Goal: Information Seeking & Learning: Learn about a topic

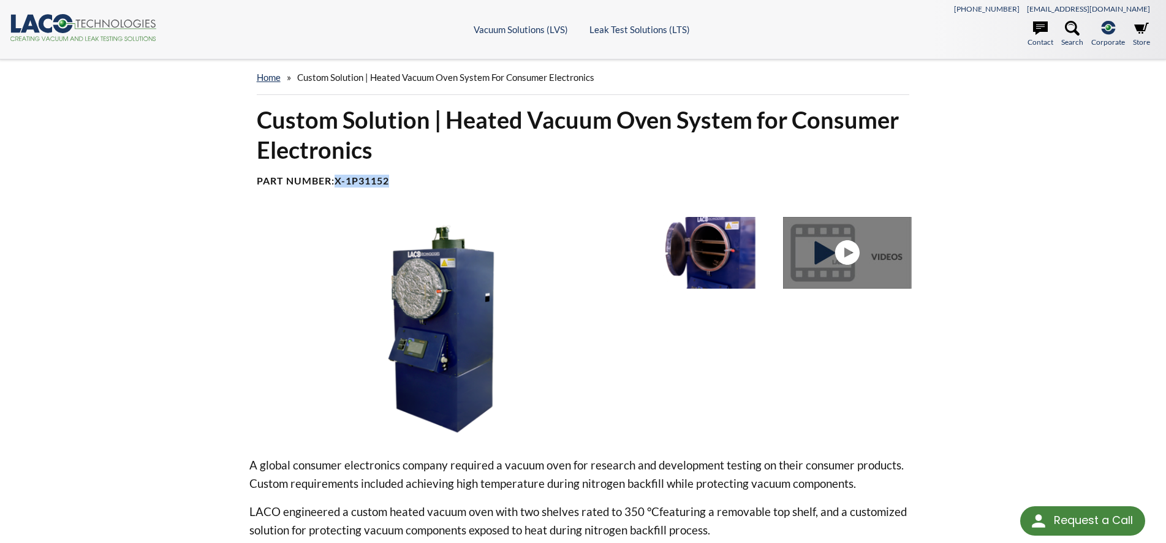
click at [559, 323] on img at bounding box center [444, 326] width 391 height 219
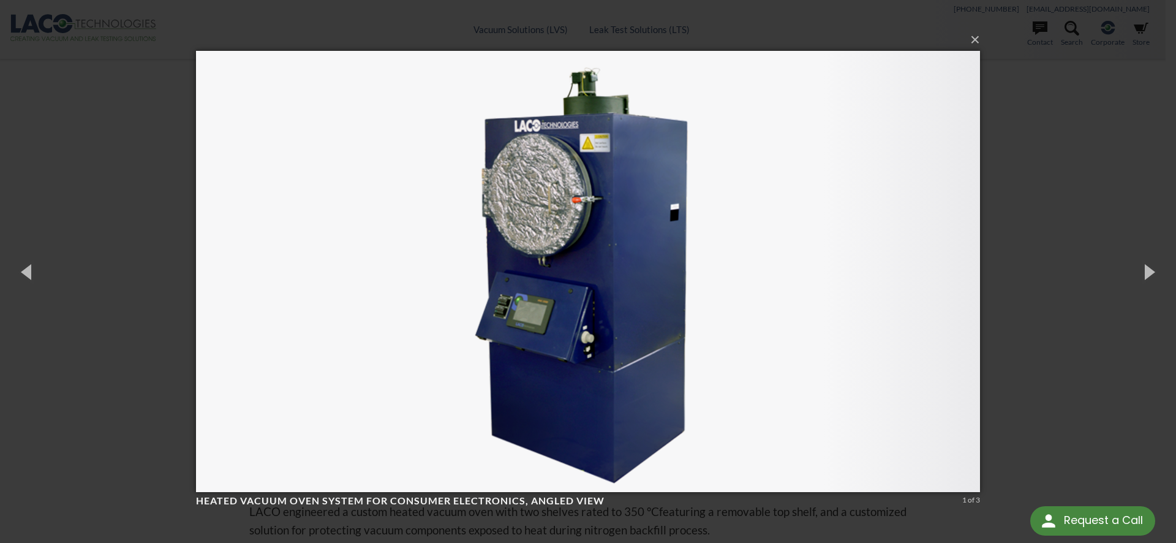
click at [1140, 186] on div "× Heated Vacuum Oven System for Consumer Electronics, angled view 1 of 3 Loadin…" at bounding box center [588, 271] width 1176 height 543
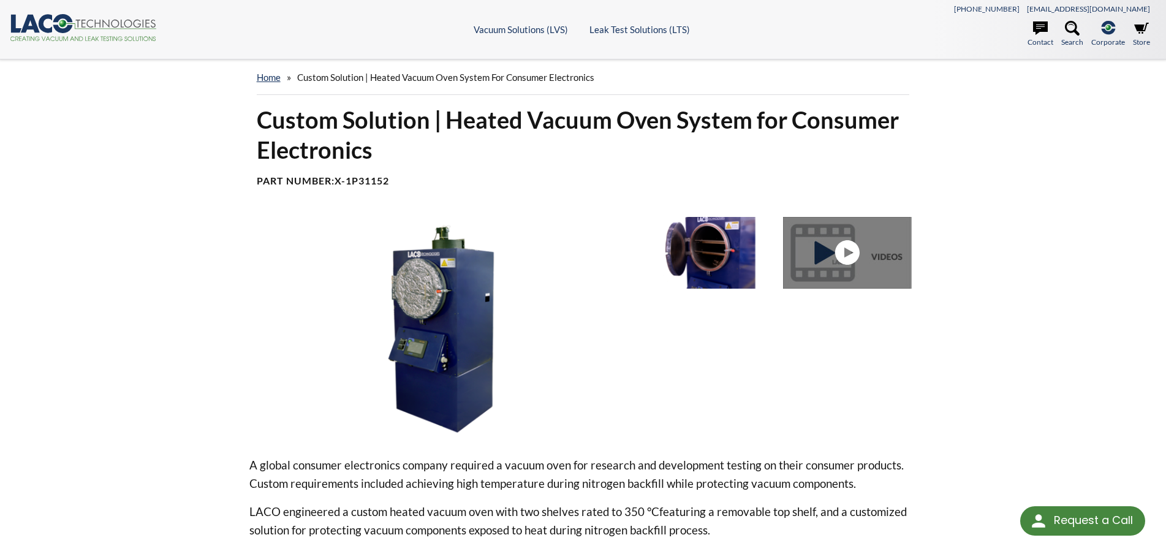
click at [358, 183] on b "X-1P31152" at bounding box center [361, 181] width 55 height 12
drag, startPoint x: 398, startPoint y: 180, endPoint x: 349, endPoint y: 179, distance: 49.0
click at [349, 179] on h4 "Part Number: X-1P31152" at bounding box center [583, 181] width 653 height 13
copy b "1P31152"
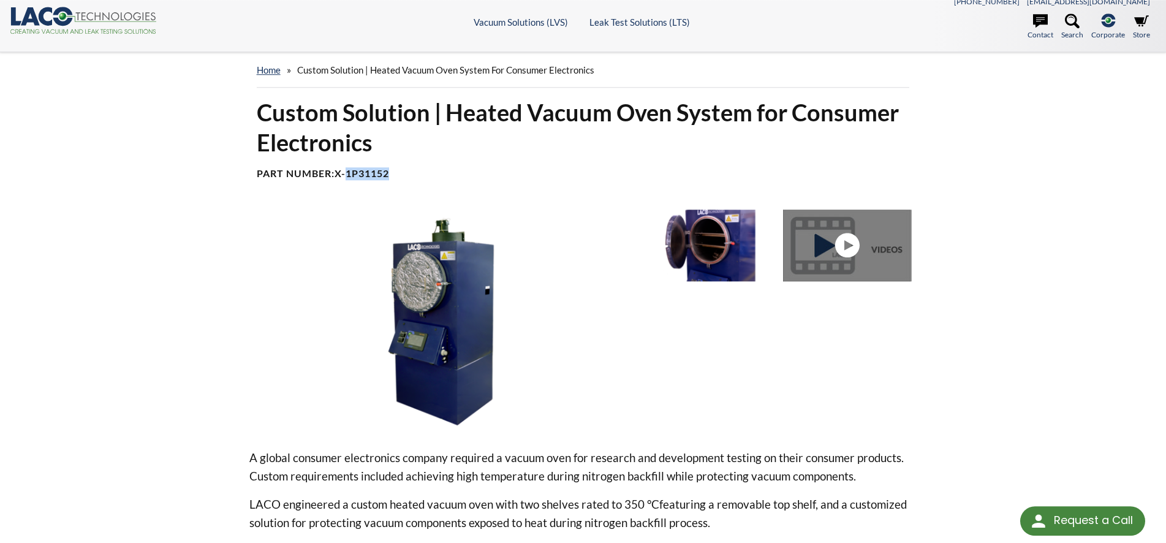
scroll to position [250, 0]
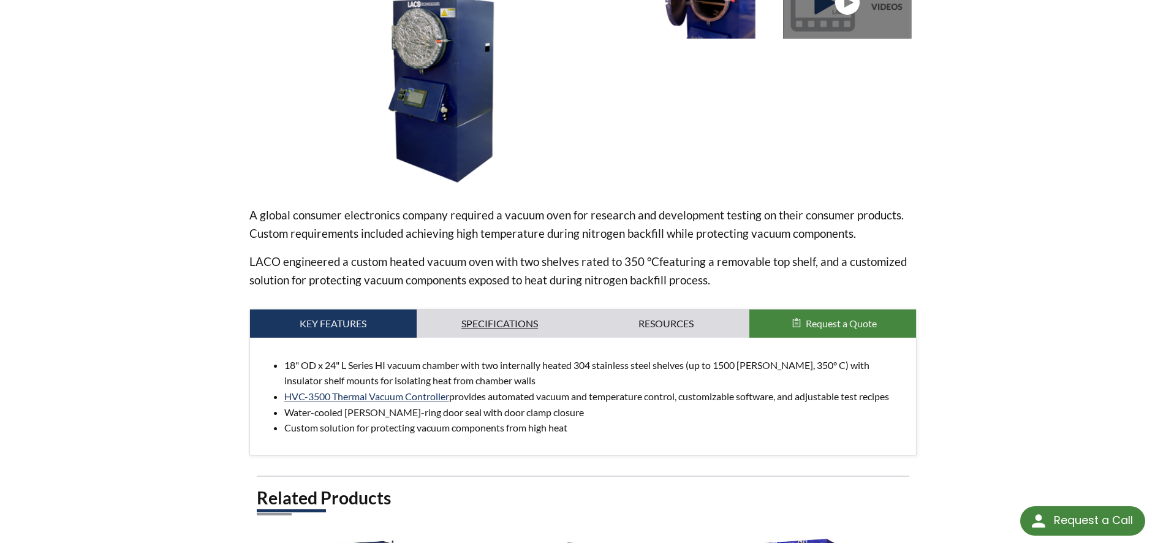
click at [512, 328] on link "Specifications" at bounding box center [500, 323] width 167 height 28
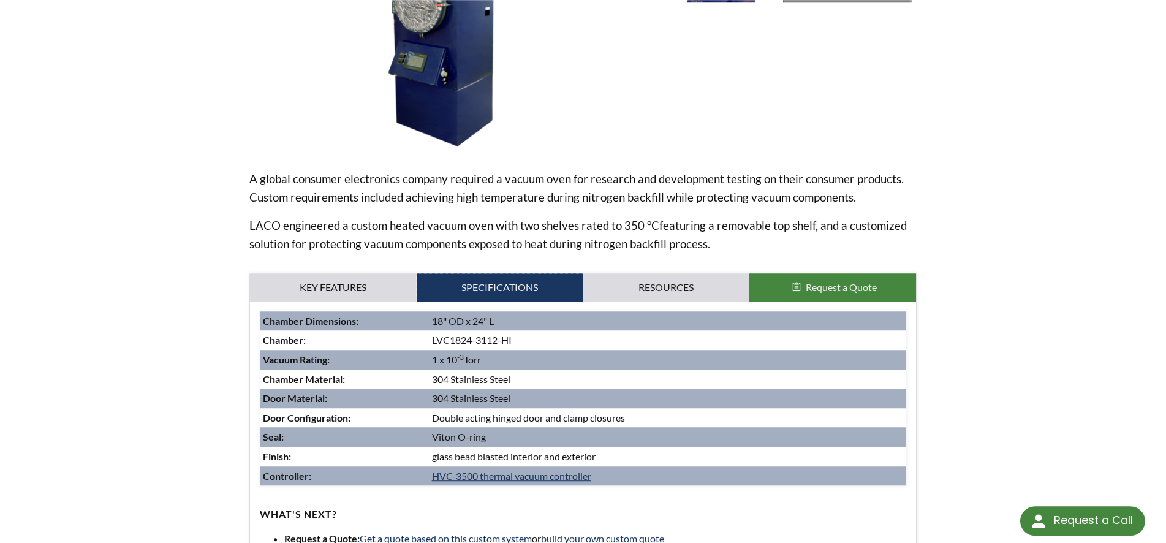
scroll to position [375, 0]
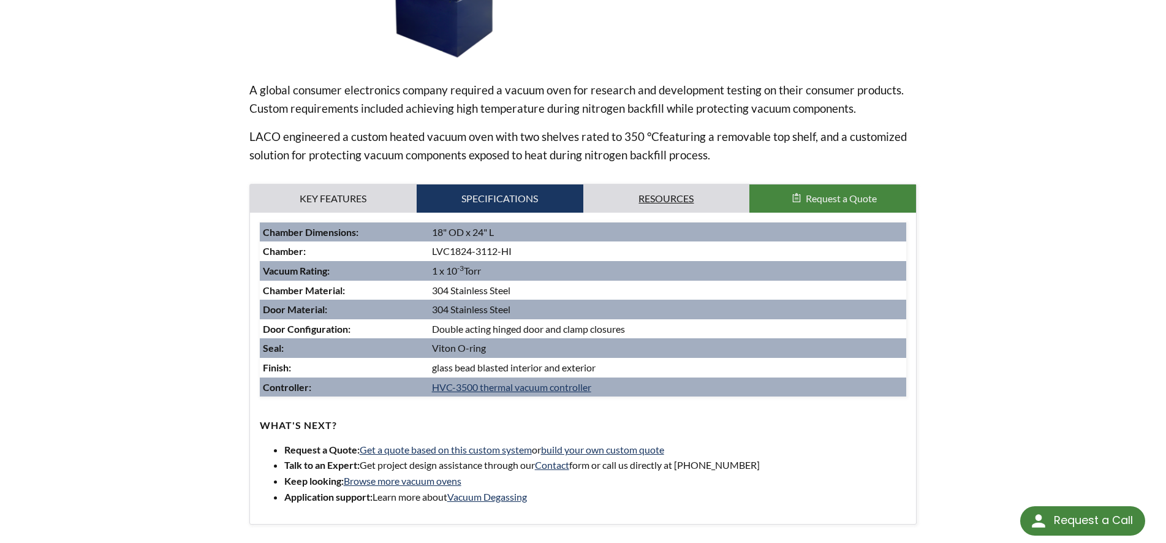
click at [644, 209] on link "Resources" at bounding box center [666, 198] width 167 height 28
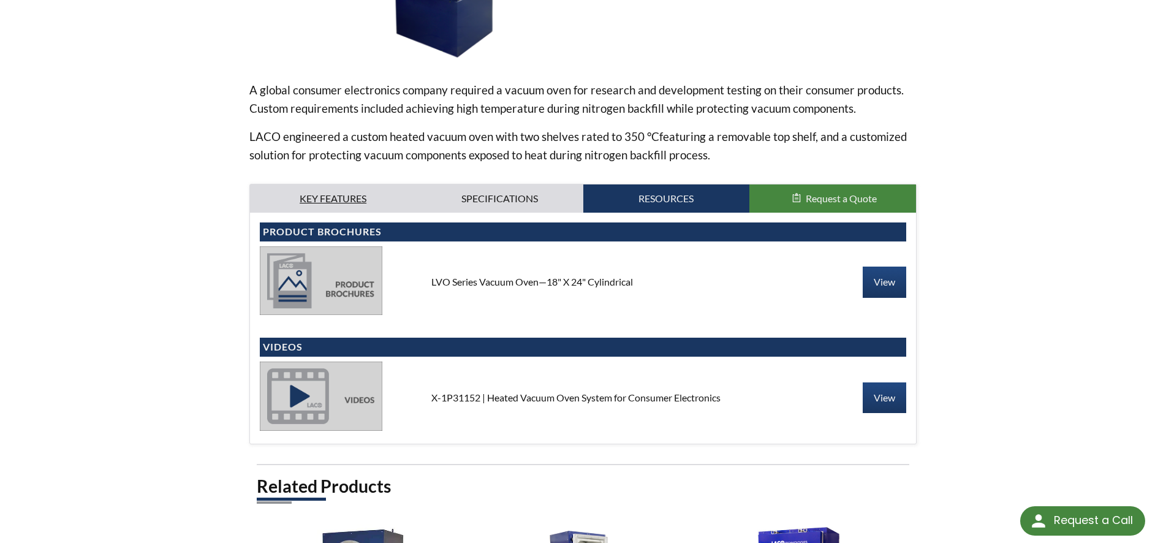
click at [317, 206] on link "Key Features" at bounding box center [333, 198] width 167 height 28
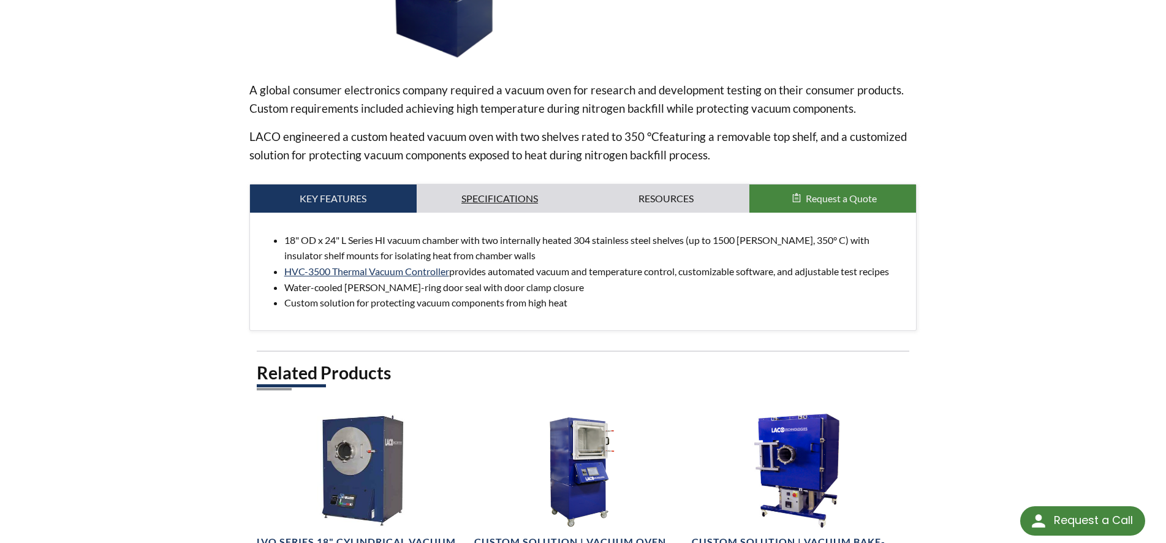
click at [481, 198] on link "Specifications" at bounding box center [500, 198] width 167 height 28
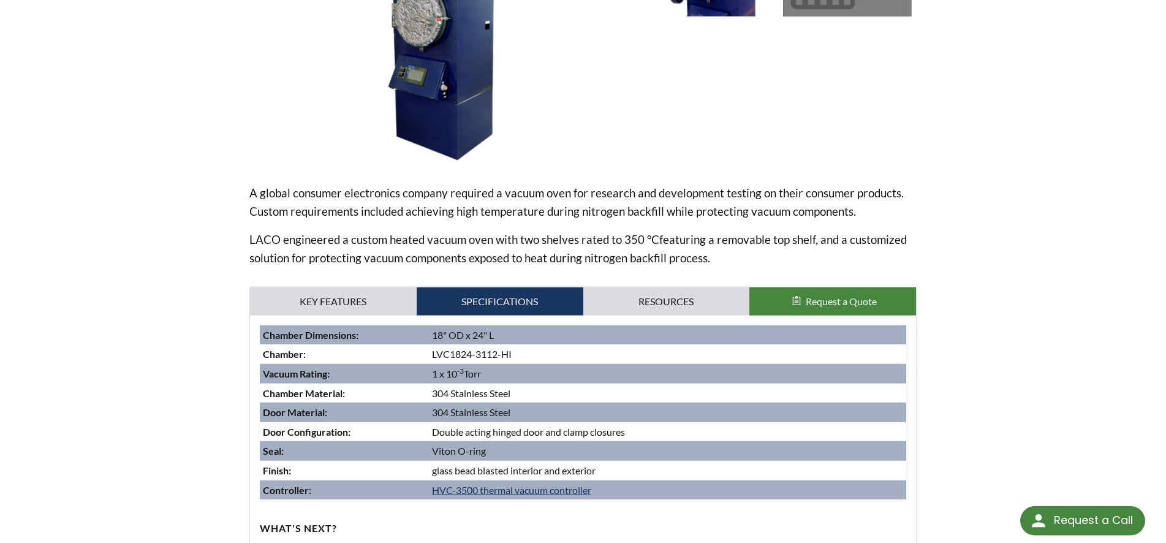
scroll to position [312, 0]
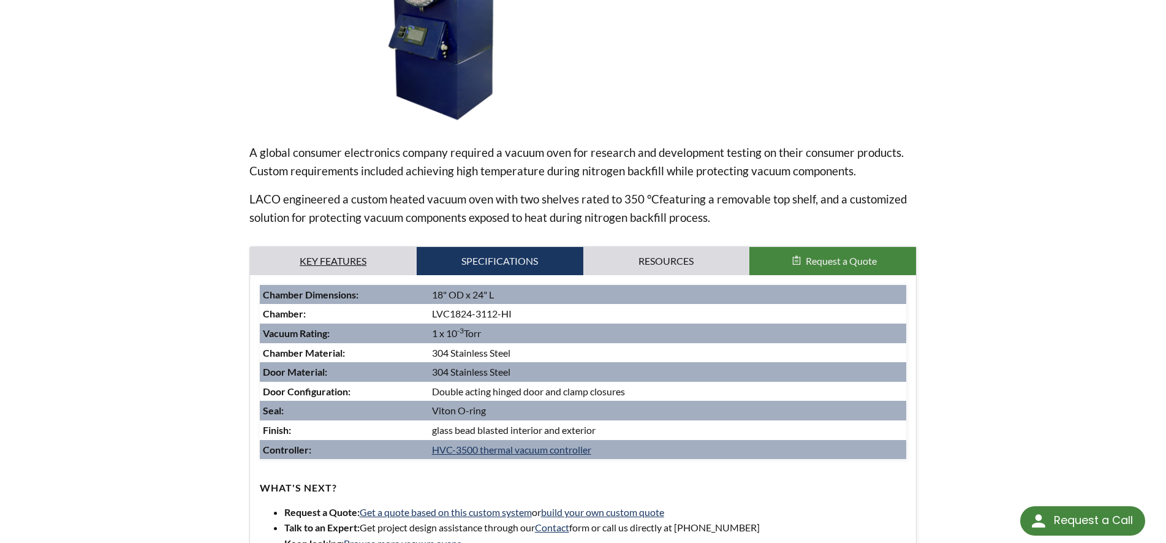
click at [341, 259] on link "Key Features" at bounding box center [333, 261] width 167 height 28
